Goal: Information Seeking & Learning: Learn about a topic

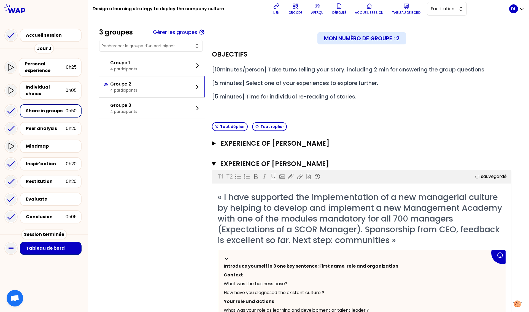
scroll to position [1230, 0]
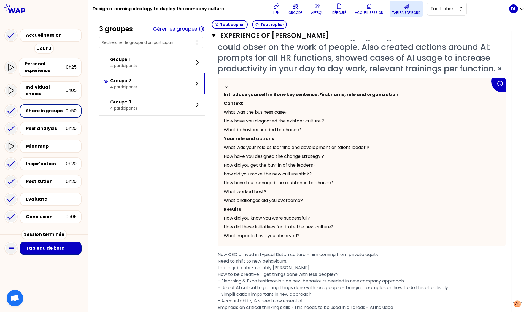
click at [400, 9] on button "Tableau de bord" at bounding box center [406, 9] width 33 height 17
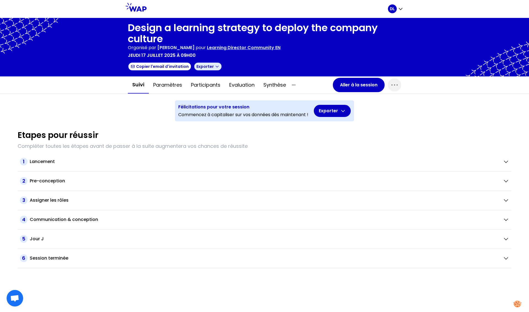
click at [215, 68] on icon "button" at bounding box center [217, 66] width 4 height 4
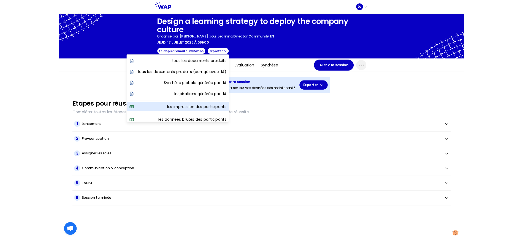
scroll to position [19, 0]
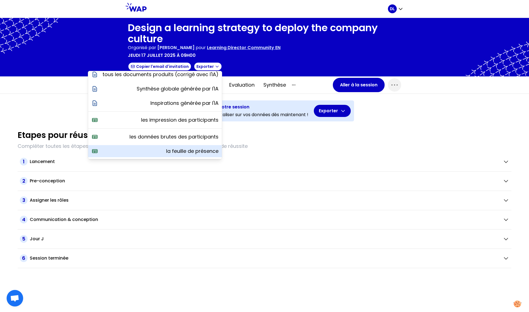
click at [166, 150] on p "la feuille de présence" at bounding box center [192, 151] width 52 height 8
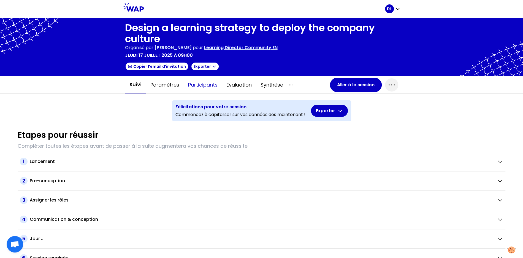
click at [205, 84] on button "Participants" at bounding box center [203, 85] width 38 height 17
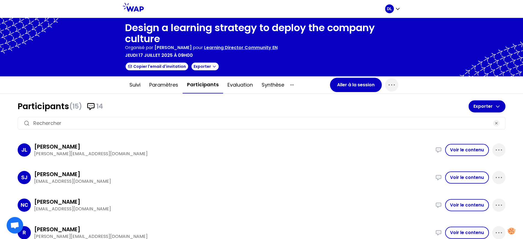
scroll to position [29, 0]
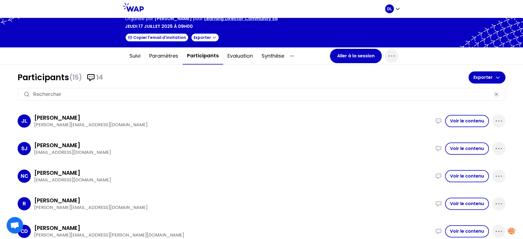
click at [33, 76] on h1 "Participants (15) 14" at bounding box center [243, 77] width 451 height 10
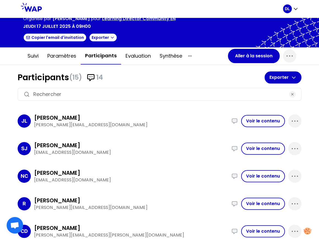
click at [181, 92] on input at bounding box center [159, 94] width 253 height 8
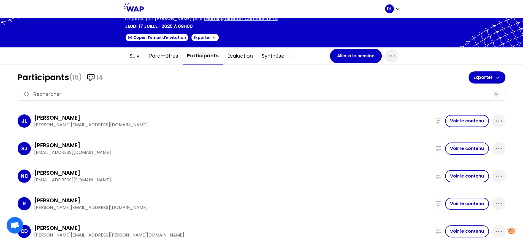
click at [32, 74] on h1 "Participants (15) 14" at bounding box center [243, 77] width 451 height 10
click at [469, 120] on button "Voir le contenu" at bounding box center [467, 121] width 44 height 12
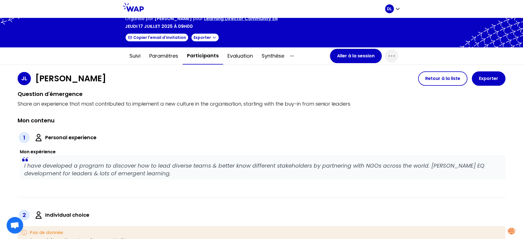
click at [61, 176] on p "I have developed a program to discover how to lead diverse teams & better know …" at bounding box center [262, 169] width 477 height 15
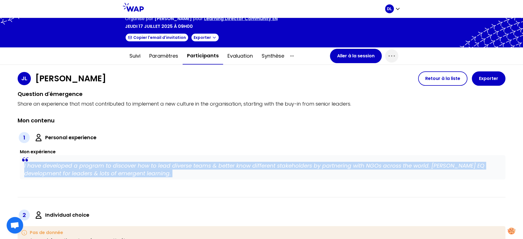
click at [61, 176] on p "I have developed a program to discover how to lead diverse teams & better know …" at bounding box center [262, 169] width 477 height 15
click at [91, 175] on p "I have developed a program to discover how to lead diverse teams & better know …" at bounding box center [262, 169] width 477 height 15
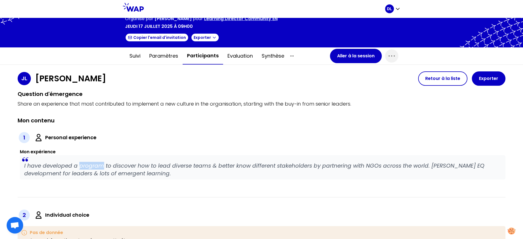
click at [91, 175] on p "I have developed a program to discover how to lead diverse teams & better know …" at bounding box center [262, 169] width 477 height 15
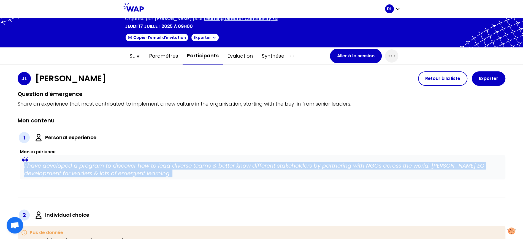
click at [91, 175] on p "I have developed a program to discover how to lead diverse teams & better know …" at bounding box center [262, 169] width 477 height 15
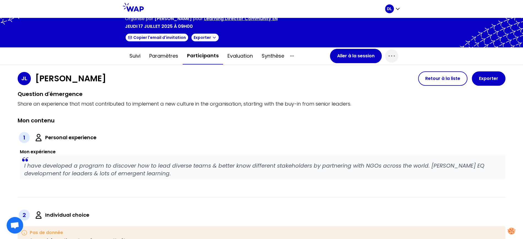
click at [72, 141] on label "Personal experience" at bounding box center [70, 138] width 51 height 8
click at [191, 59] on button "Participants" at bounding box center [203, 55] width 41 height 17
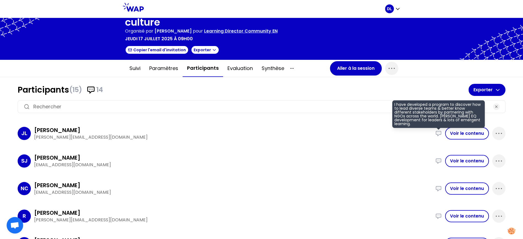
scroll to position [19, 0]
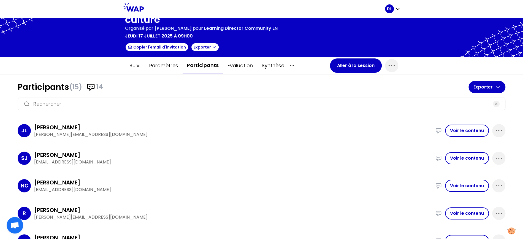
click at [453, 131] on button "Voir le contenu" at bounding box center [467, 131] width 44 height 12
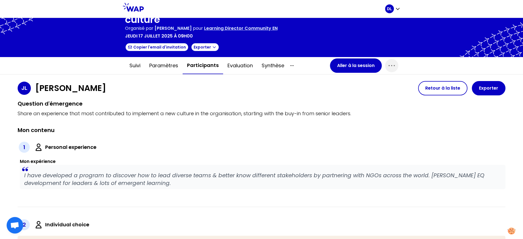
click at [72, 187] on p "I have developed a program to discover how to lead diverse teams & better know …" at bounding box center [262, 178] width 477 height 15
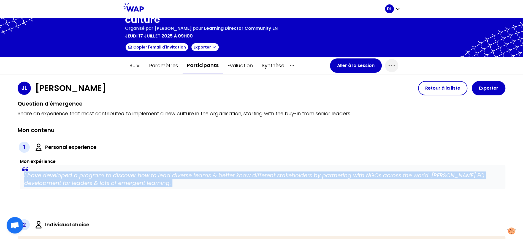
click at [72, 187] on p "I have developed a program to discover how to lead diverse teams & better know …" at bounding box center [262, 178] width 477 height 15
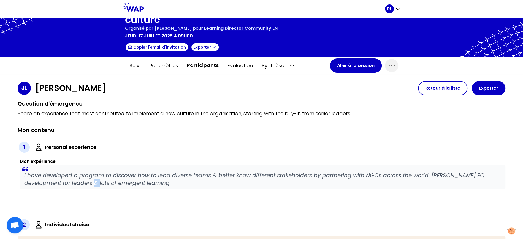
click at [72, 187] on p "I have developed a program to discover how to lead diverse teams & better know …" at bounding box center [262, 178] width 477 height 15
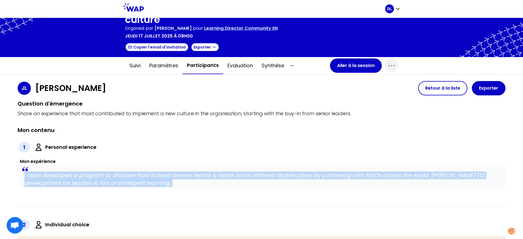
click at [72, 187] on p "I have developed a program to discover how to lead diverse teams & better know …" at bounding box center [262, 178] width 477 height 15
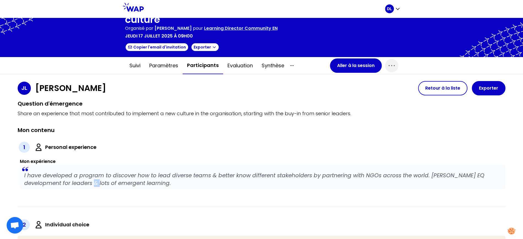
click at [72, 187] on p "I have developed a program to discover how to lead diverse teams & better know …" at bounding box center [262, 178] width 477 height 15
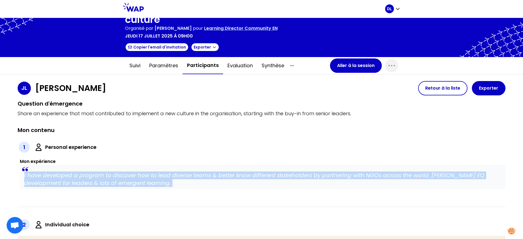
click at [72, 187] on p "I have developed a program to discover how to lead diverse teams & better know …" at bounding box center [262, 178] width 477 height 15
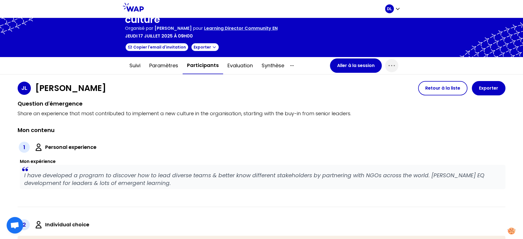
click at [125, 187] on p "I have developed a program to discover how to lead diverse teams & better know …" at bounding box center [262, 178] width 477 height 15
